Goal: Task Accomplishment & Management: Manage account settings

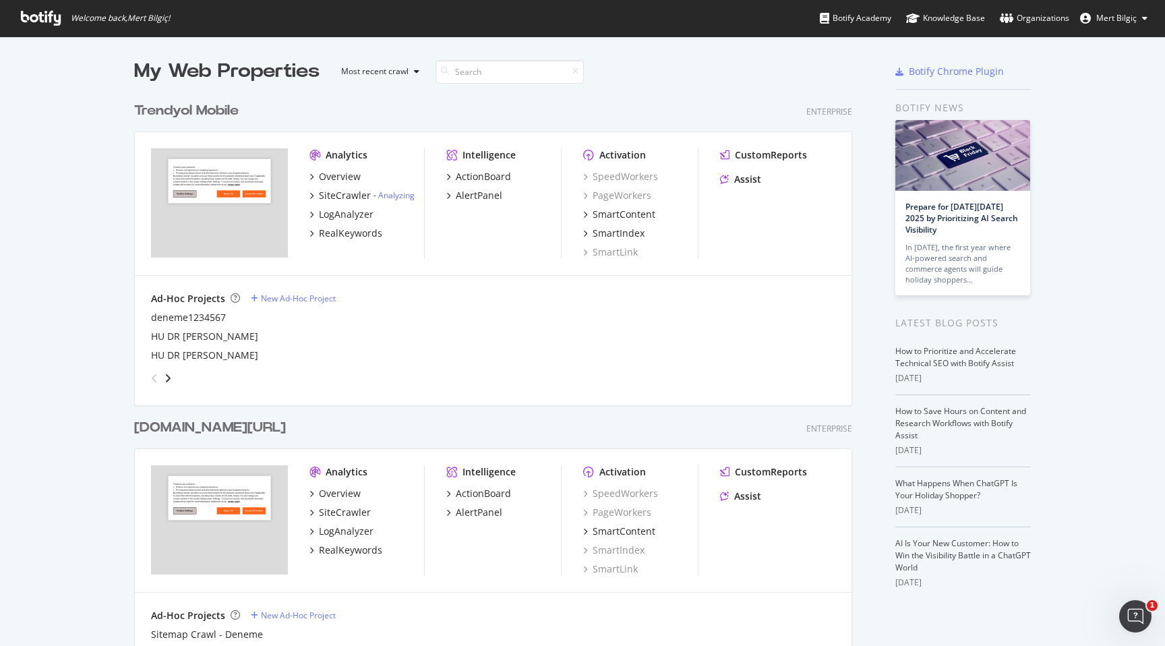
click at [1148, 28] on button "Mert Bilgiç" at bounding box center [1113, 18] width 89 height 22
click at [1080, 165] on span "Log Out" at bounding box center [1080, 165] width 29 height 11
click at [1140, 19] on button "Mert Bilgiç" at bounding box center [1113, 18] width 89 height 22
click at [1101, 173] on link "Log Out" at bounding box center [1092, 166] width 129 height 20
